Goal: Information Seeking & Learning: Learn about a topic

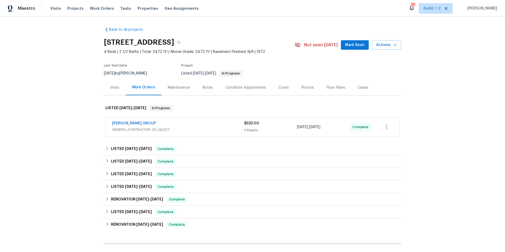
click at [165, 125] on div "[PERSON_NAME] GROUP" at bounding box center [178, 124] width 132 height 6
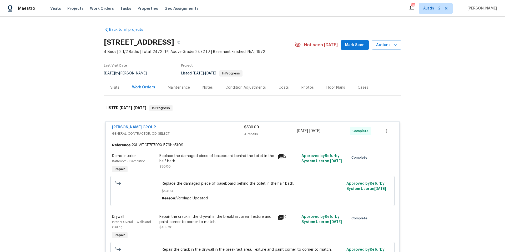
click at [279, 157] on icon at bounding box center [281, 156] width 5 height 5
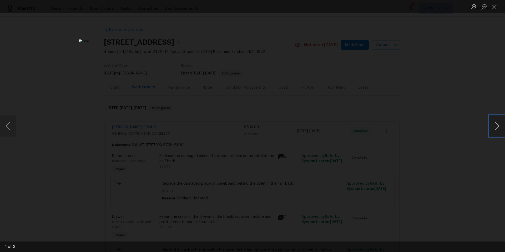
click at [499, 128] on button "Next image" at bounding box center [498, 126] width 16 height 21
click at [9, 127] on button "Previous image" at bounding box center [8, 126] width 16 height 21
click at [499, 130] on button "Next image" at bounding box center [498, 126] width 16 height 21
click at [498, 130] on button "Next image" at bounding box center [498, 126] width 16 height 21
click at [496, 8] on button "Close lightbox" at bounding box center [495, 6] width 11 height 9
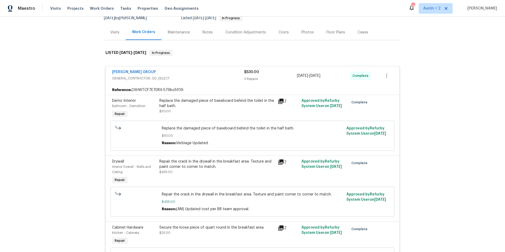
scroll to position [59, 0]
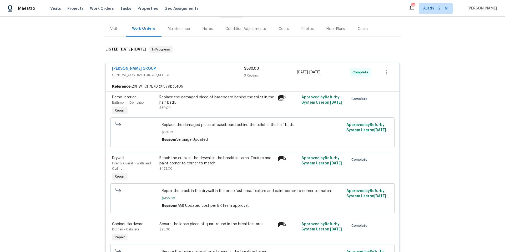
click at [279, 159] on icon at bounding box center [281, 158] width 5 height 5
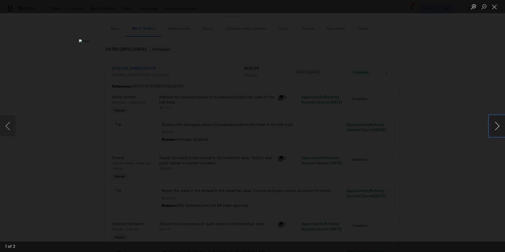
click at [496, 126] on button "Next image" at bounding box center [498, 126] width 16 height 21
click at [497, 126] on button "Next image" at bounding box center [498, 126] width 16 height 21
click at [495, 8] on button "Close lightbox" at bounding box center [495, 6] width 11 height 9
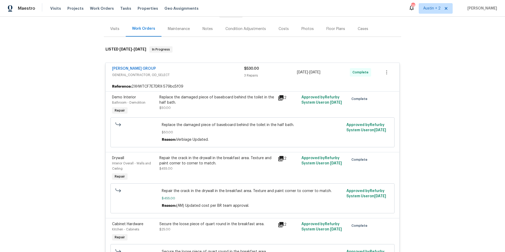
scroll to position [76, 0]
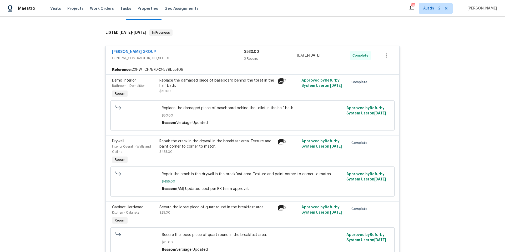
click at [278, 209] on icon at bounding box center [281, 208] width 6 height 6
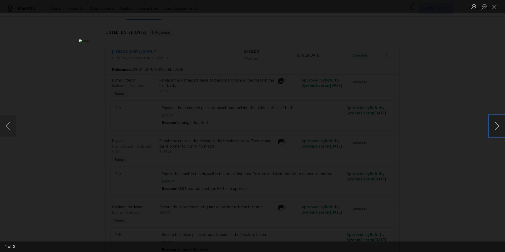
click at [498, 126] on button "Next image" at bounding box center [498, 126] width 16 height 21
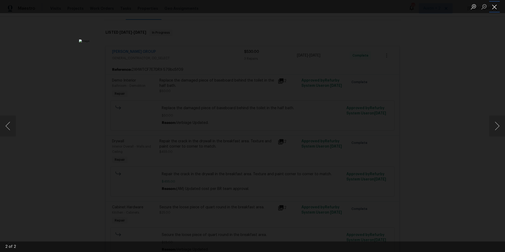
click at [496, 8] on button "Close lightbox" at bounding box center [495, 6] width 11 height 9
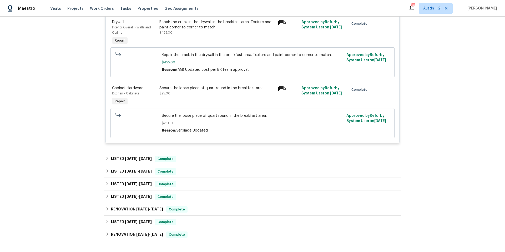
scroll to position [202, 0]
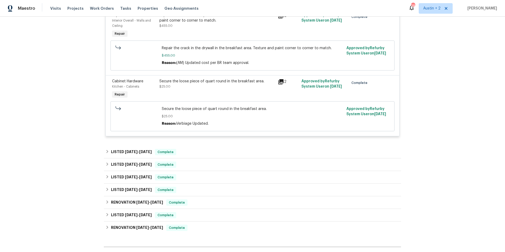
click at [281, 81] on icon at bounding box center [281, 81] width 5 height 5
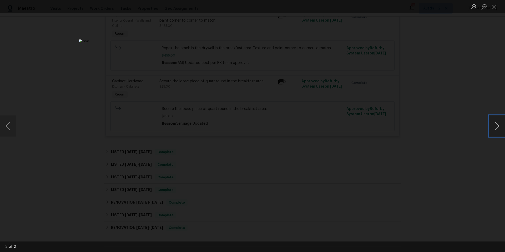
click at [497, 124] on button "Next image" at bounding box center [498, 126] width 16 height 21
click at [492, 8] on button "Close lightbox" at bounding box center [495, 6] width 11 height 9
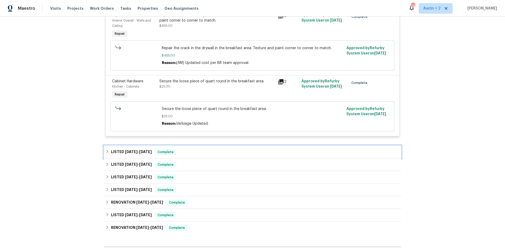
click at [120, 154] on h6 "LISTED [DATE] - [DATE]" at bounding box center [131, 152] width 41 height 6
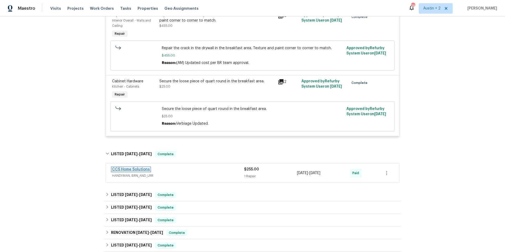
click at [146, 171] on link "CCS Home Solutions" at bounding box center [131, 170] width 38 height 4
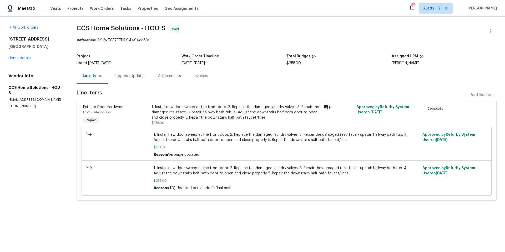
click at [323, 109] on icon at bounding box center [325, 107] width 5 height 5
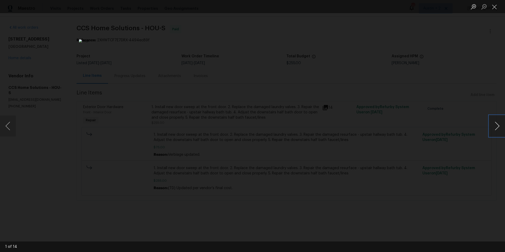
click at [495, 123] on button "Next image" at bounding box center [498, 126] width 16 height 21
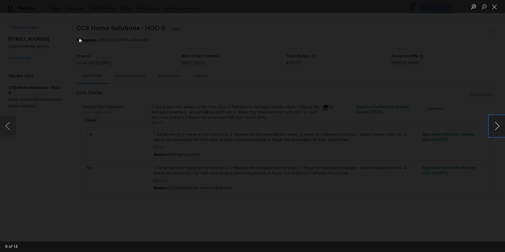
click at [495, 123] on button "Next image" at bounding box center [498, 126] width 16 height 21
click at [496, 127] on button "Next image" at bounding box center [498, 126] width 16 height 21
click at [6, 126] on button "Previous image" at bounding box center [8, 126] width 16 height 21
click at [6, 125] on button "Previous image" at bounding box center [8, 126] width 16 height 21
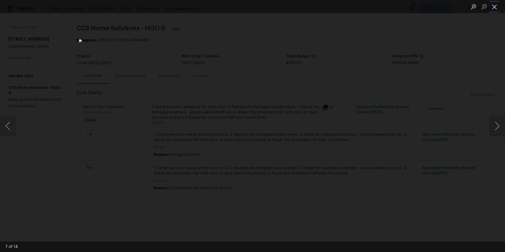
click at [496, 8] on button "Close lightbox" at bounding box center [495, 6] width 11 height 9
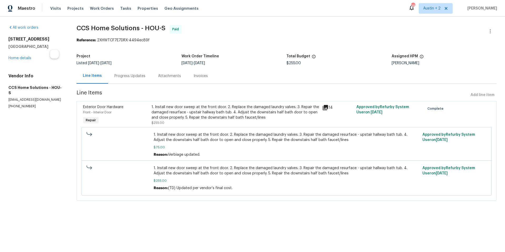
drag, startPoint x: 6, startPoint y: 39, endPoint x: 54, endPoint y: 48, distance: 48.5
click at [54, 48] on div "All work orders [STREET_ADDRESS][PERSON_NAME] Home details Vendor Info CCS Home…" at bounding box center [252, 116] width 505 height 199
copy div "[STREET_ADDRESS][PERSON_NAME]"
